Goal: Information Seeking & Learning: Check status

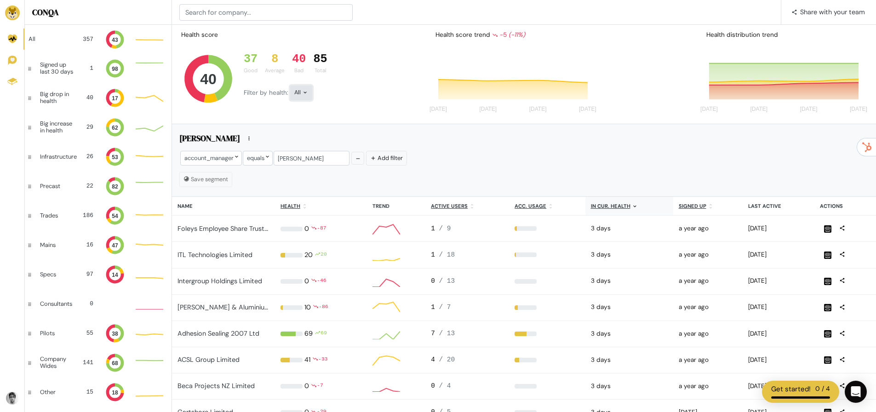
click at [296, 95] on div "All" at bounding box center [301, 92] width 22 height 15
click at [315, 168] on button "Bad" at bounding box center [315, 175] width 51 height 21
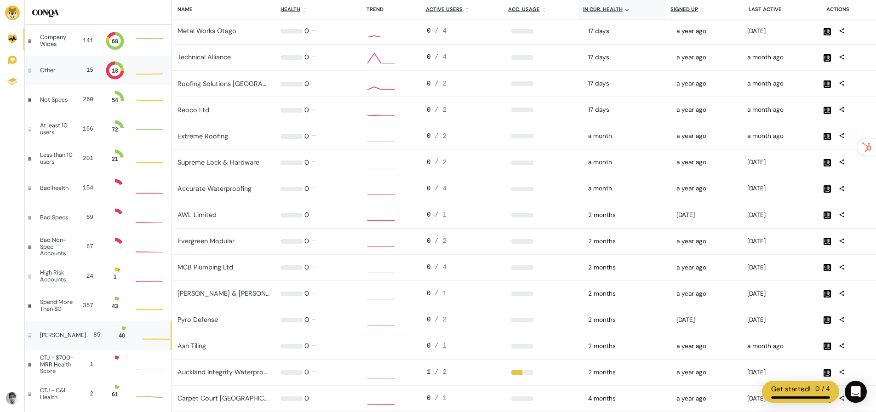
scroll to position [5, 21]
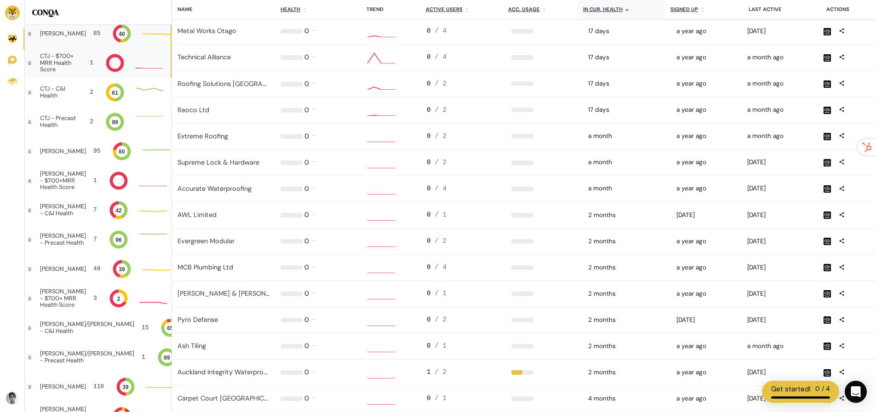
click at [76, 77] on div "CTJ - $700+ MRR Health Score 1" at bounding box center [98, 62] width 146 height 29
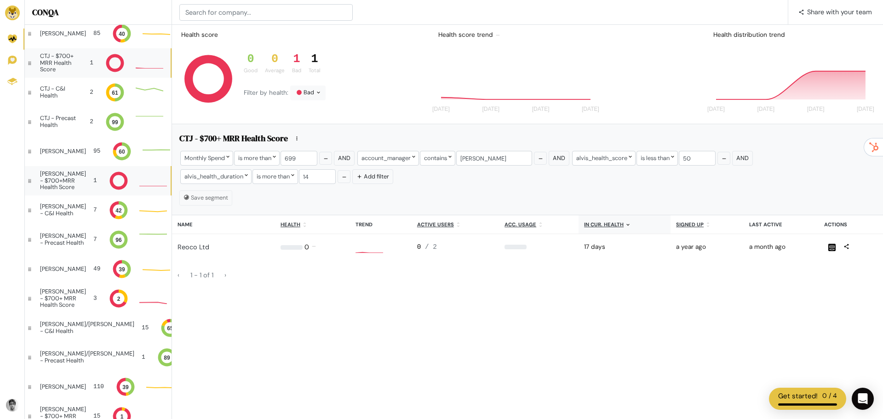
click at [60, 186] on div "[PERSON_NAME] - $700+MRR Health Score" at bounding box center [63, 181] width 46 height 20
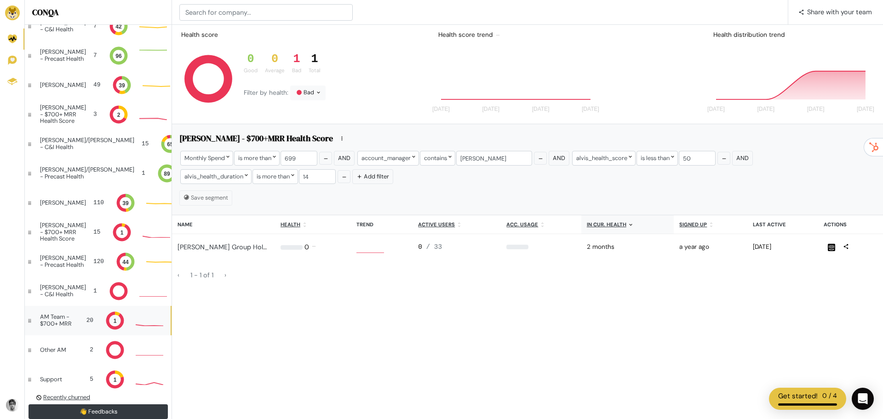
click at [61, 321] on div "AM Team - $700+ MRR" at bounding box center [58, 319] width 37 height 13
